Goal: Check status

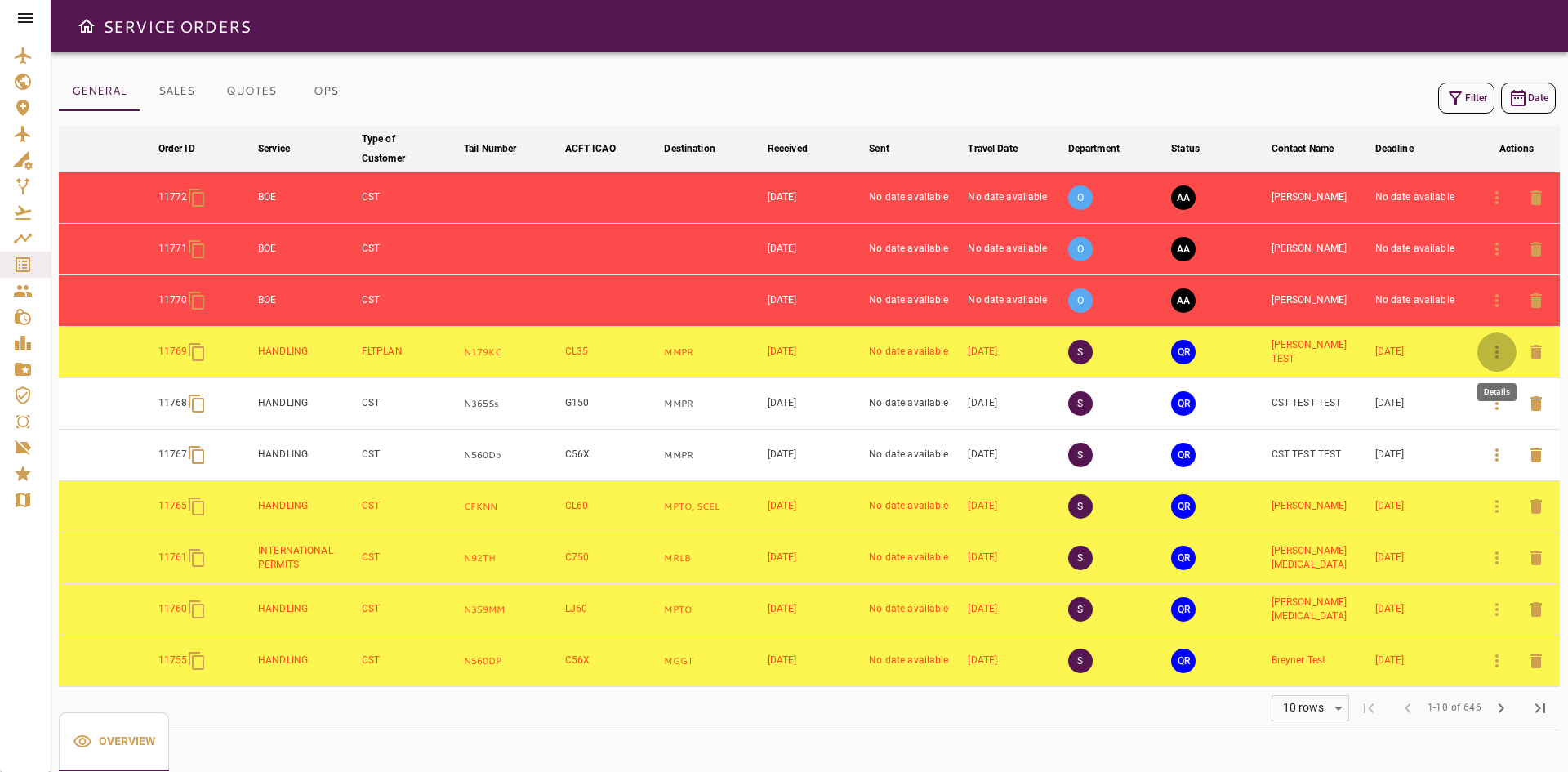
click at [1488, 350] on icon "button" at bounding box center [1497, 351] width 20 height 20
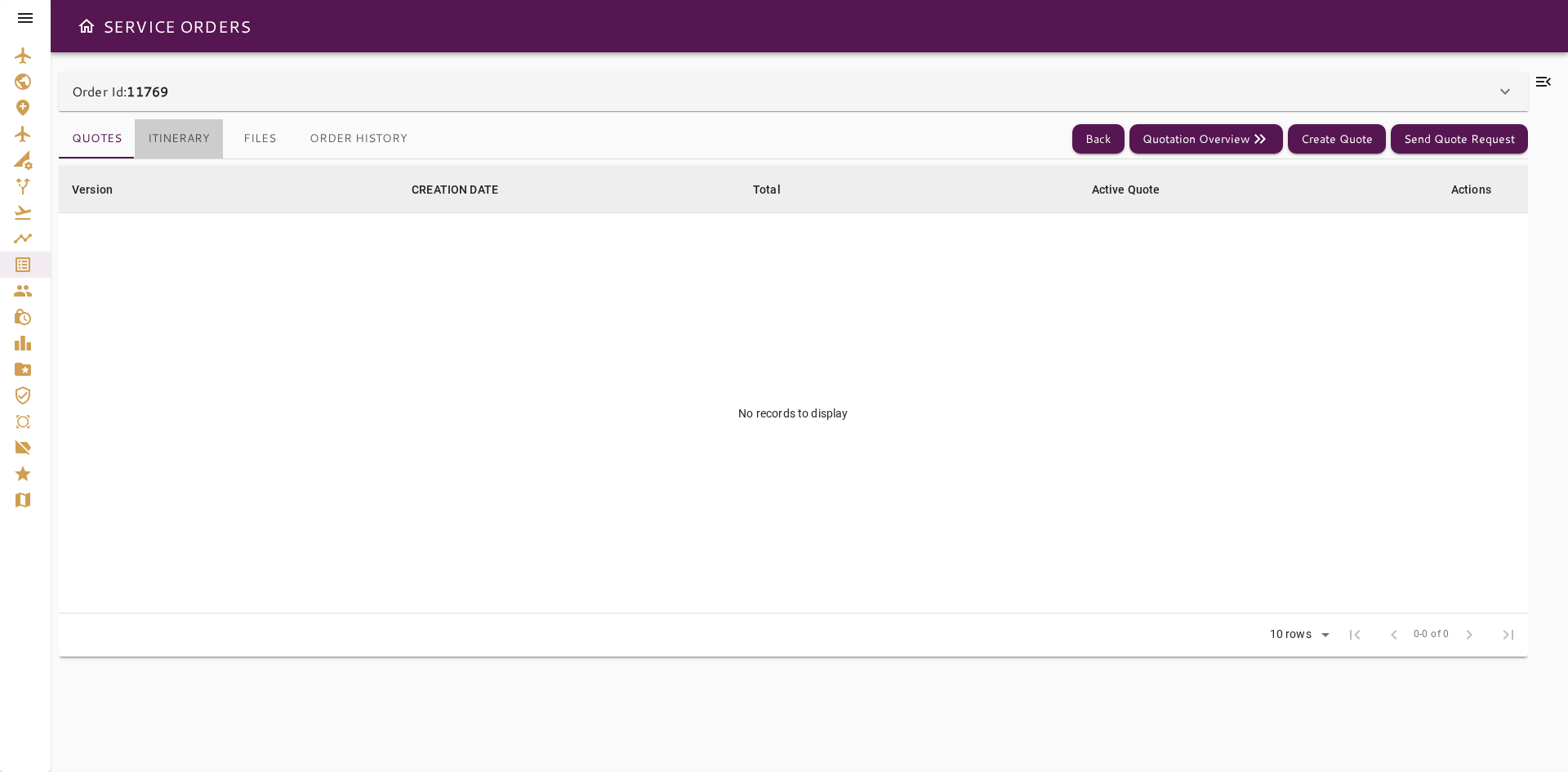
click at [175, 146] on button "Itinerary" at bounding box center [178, 138] width 88 height 39
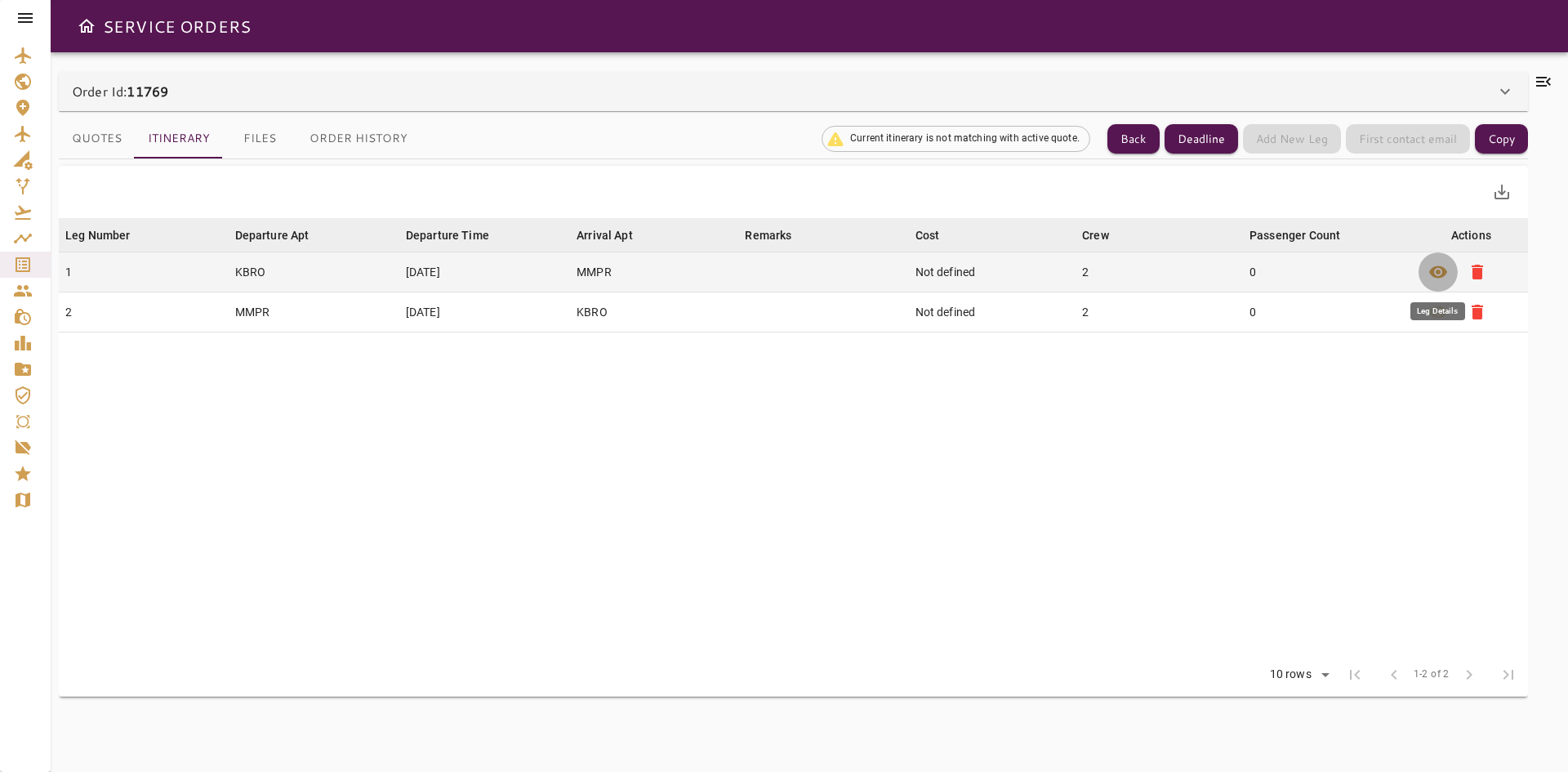
click at [1446, 269] on span "visibility" at bounding box center [1437, 272] width 20 height 20
